Goal: Browse casually

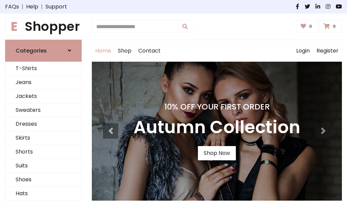
click at [174, 112] on h4 "10% Off Your First Order" at bounding box center [217, 106] width 167 height 9
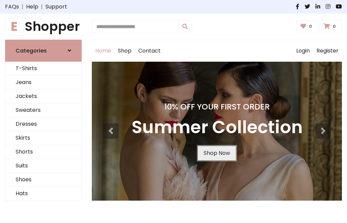
click at [217, 153] on link "Shop Now" at bounding box center [217, 153] width 38 height 14
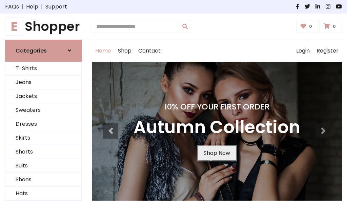
click at [217, 153] on link "Shop Now" at bounding box center [217, 153] width 38 height 14
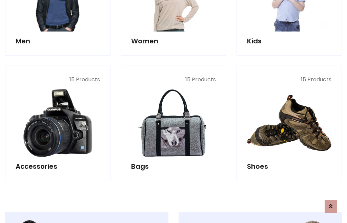
scroll to position [676, 0]
